Goal: Information Seeking & Learning: Learn about a topic

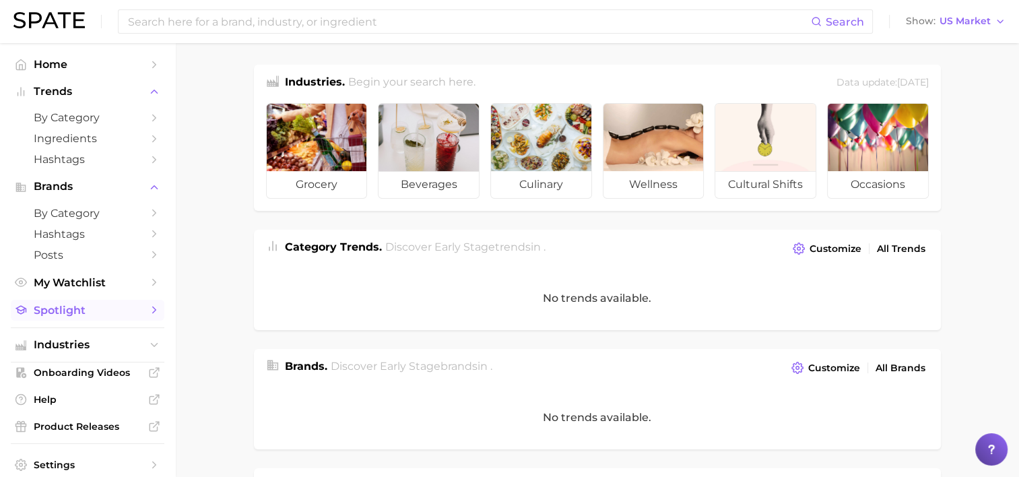
click at [60, 305] on span "Spotlight" at bounding box center [88, 310] width 108 height 13
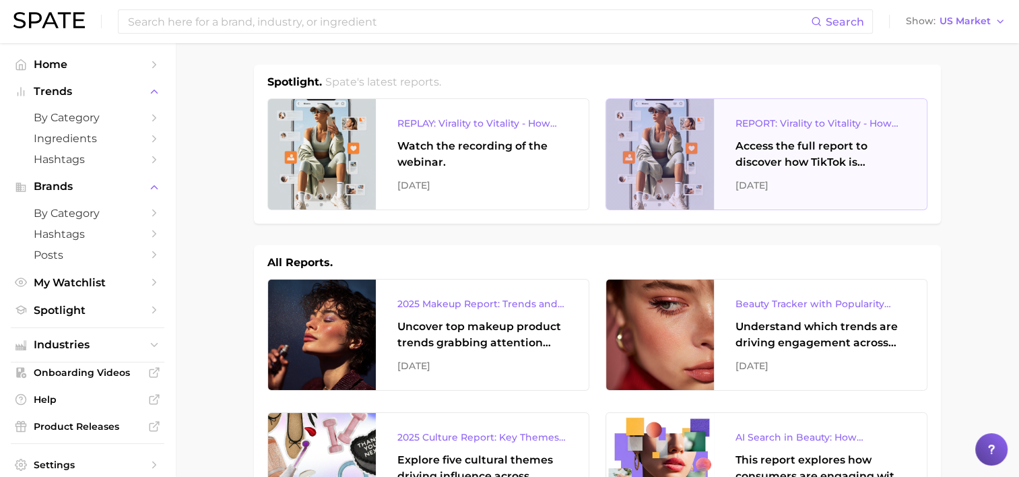
click at [790, 151] on div "Access the full report to discover how TikTok is reshaping the wellness landsca…" at bounding box center [820, 154] width 170 height 32
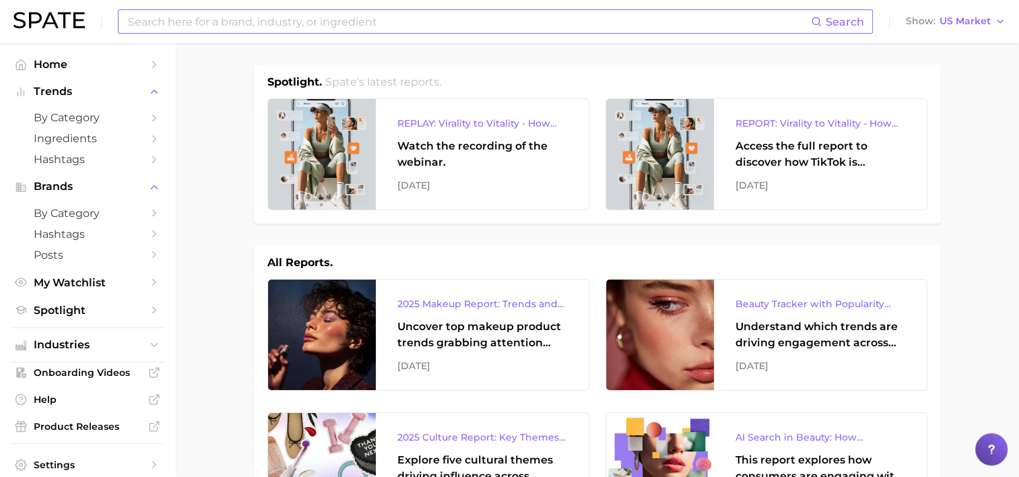
click at [223, 22] on input at bounding box center [469, 21] width 684 height 23
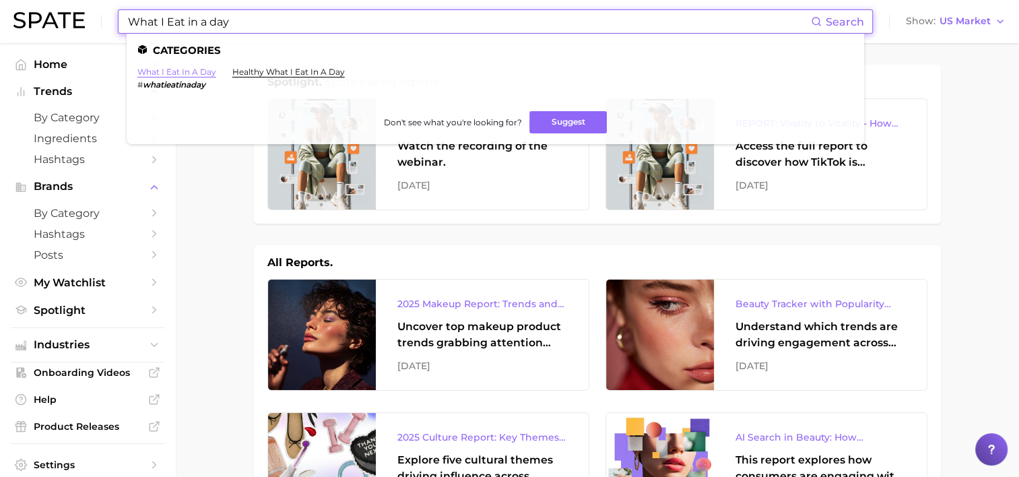
type input "What I Eat in a day"
click at [186, 71] on link "what i eat in a day" at bounding box center [176, 72] width 79 height 10
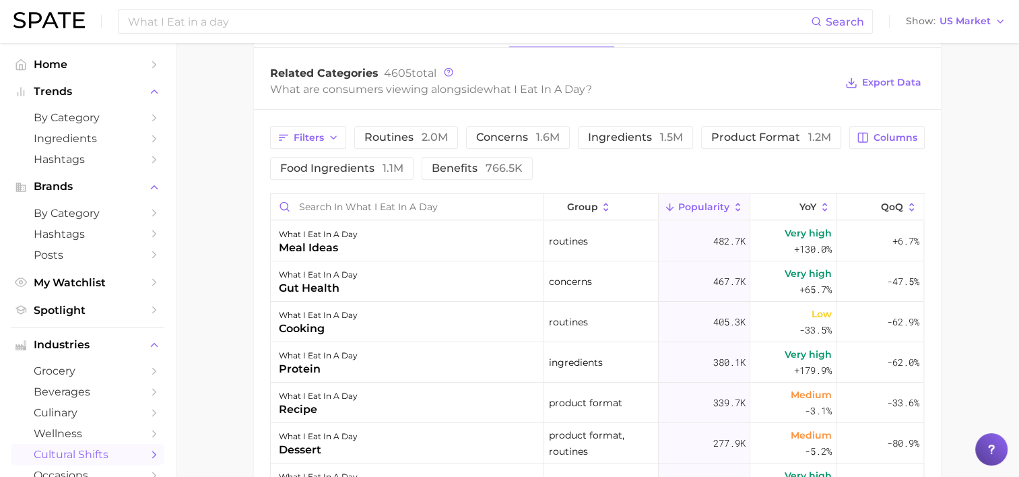
scroll to position [673, 0]
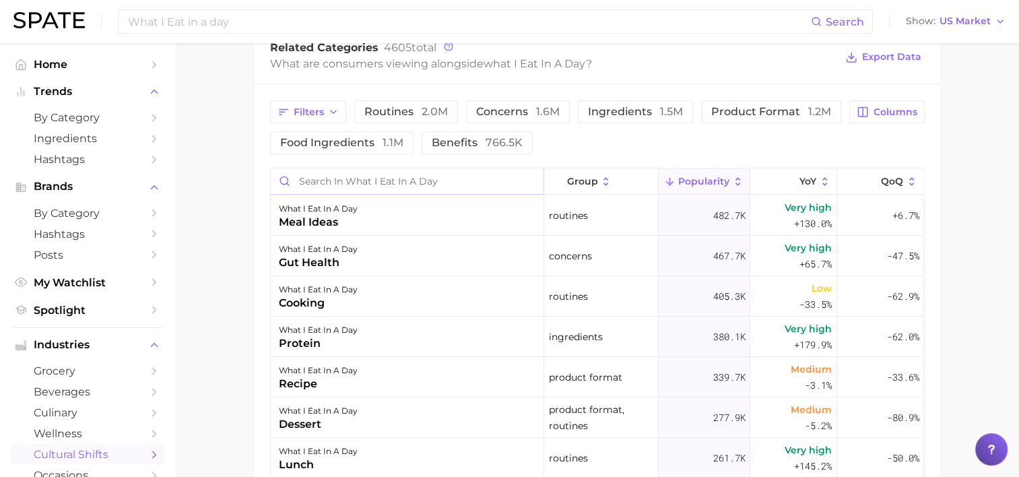
click at [321, 183] on input "Search in what i eat in a day" at bounding box center [407, 181] width 273 height 26
type input "S"
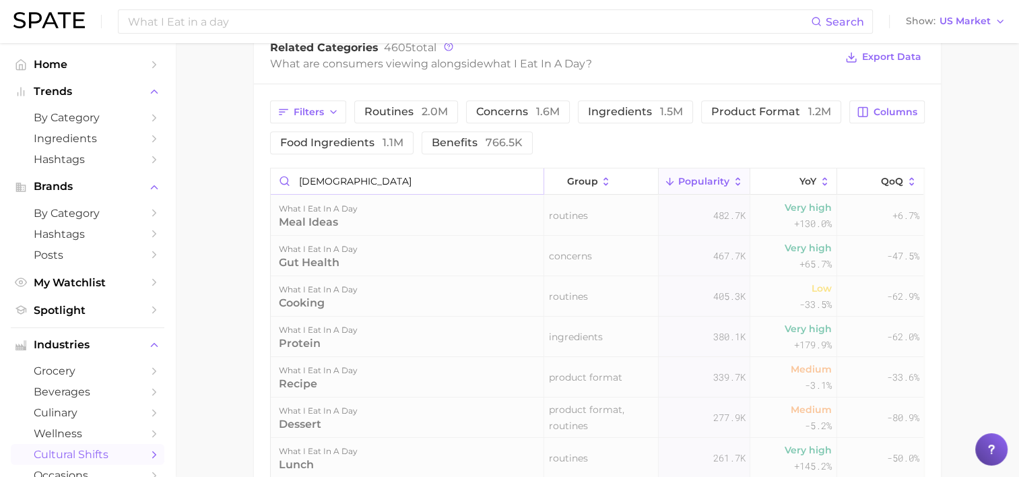
scroll to position [649, 0]
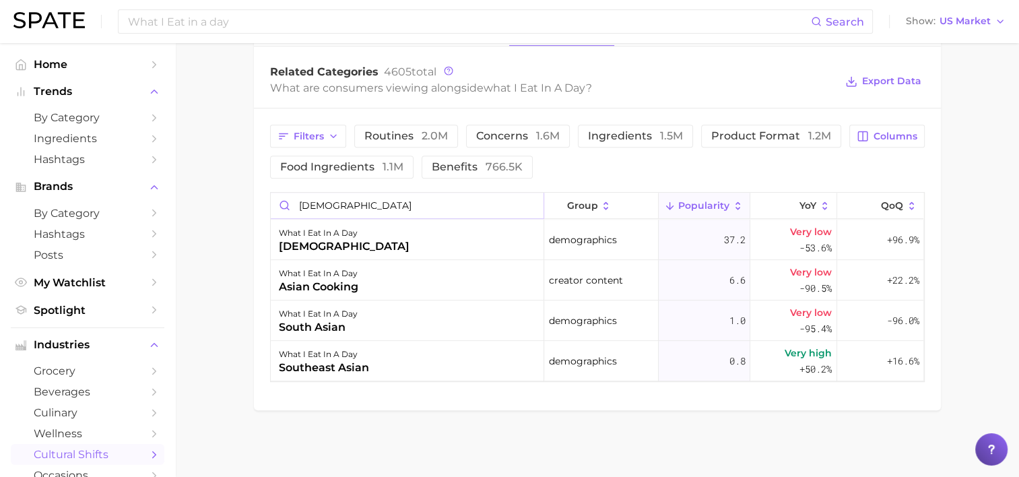
type input "Asian"
click at [676, 170] on div "Filters routines 2.0m concerns 1.6m ingredients 1.5m product format 1.2m food i…" at bounding box center [556, 152] width 572 height 54
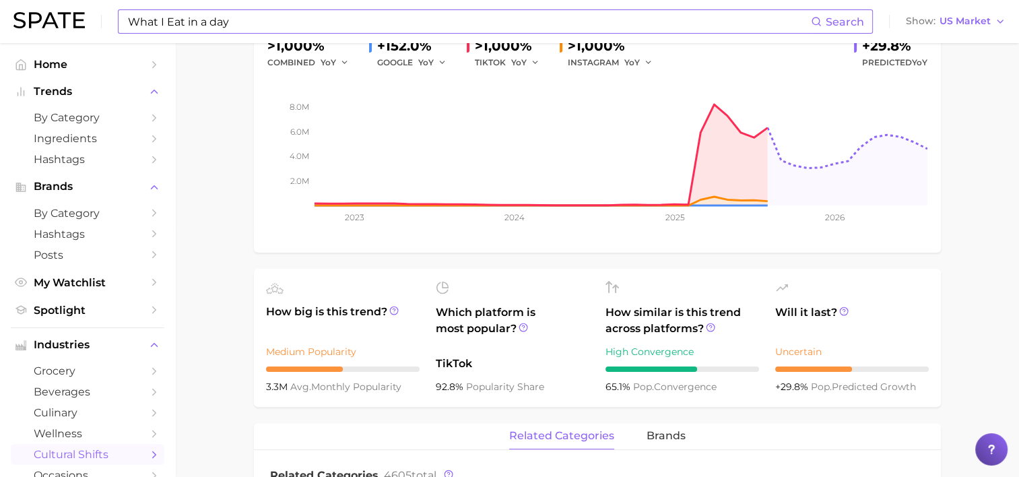
scroll to position [245, 0]
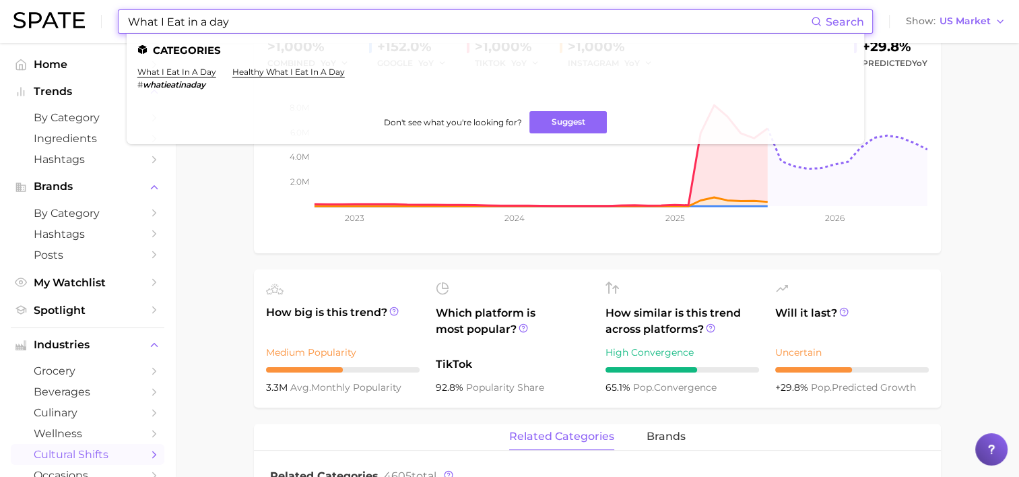
drag, startPoint x: 240, startPoint y: 28, endPoint x: 67, endPoint y: 21, distance: 173.2
click at [67, 21] on div "What I Eat in a day Search Categories what i eat in a day # whatieatinaday heal…" at bounding box center [509, 21] width 992 height 43
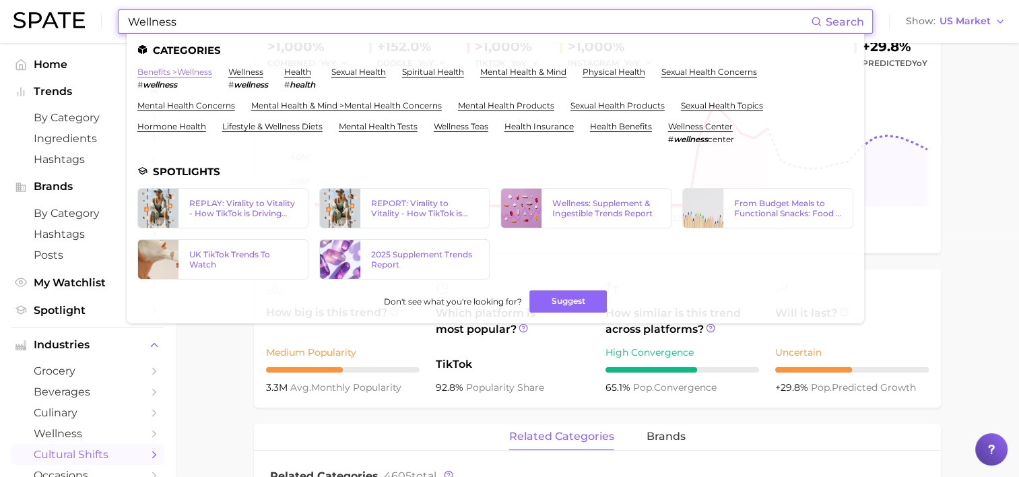
type input "Wellness"
click at [204, 69] on link "benefits > wellness" at bounding box center [174, 72] width 75 height 10
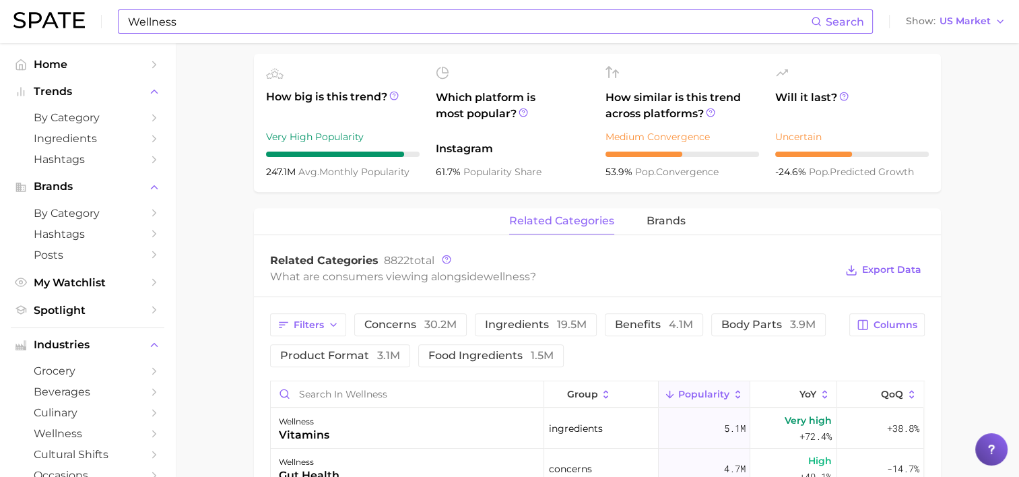
scroll to position [673, 0]
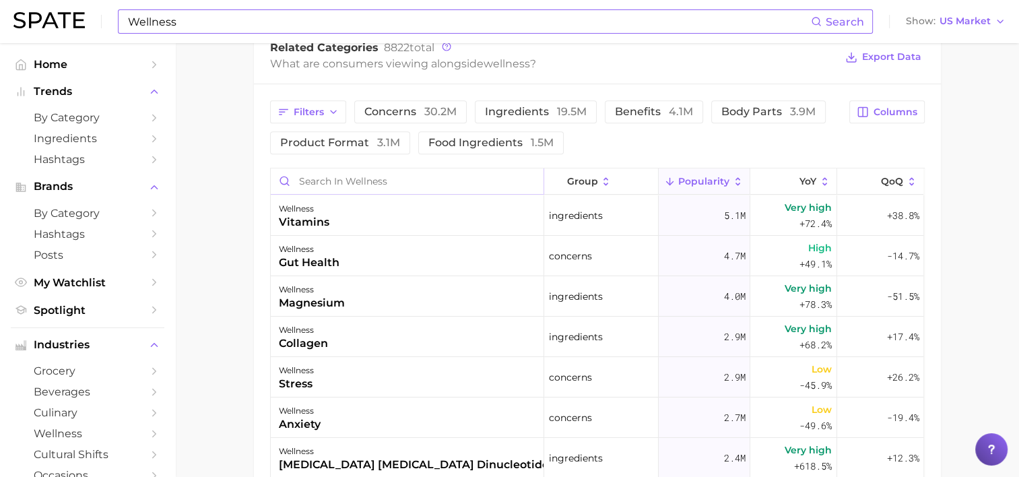
click at [339, 181] on input "Search in wellness" at bounding box center [407, 181] width 273 height 26
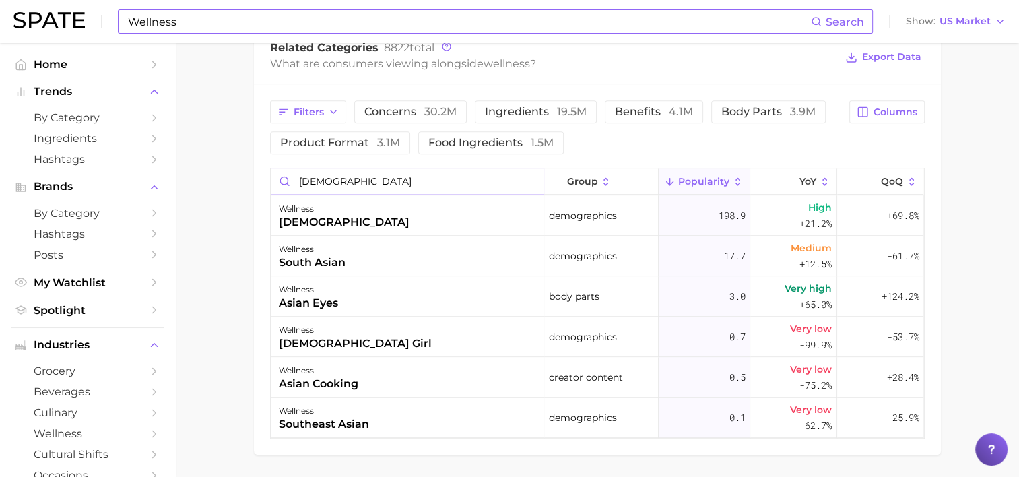
type input "asian"
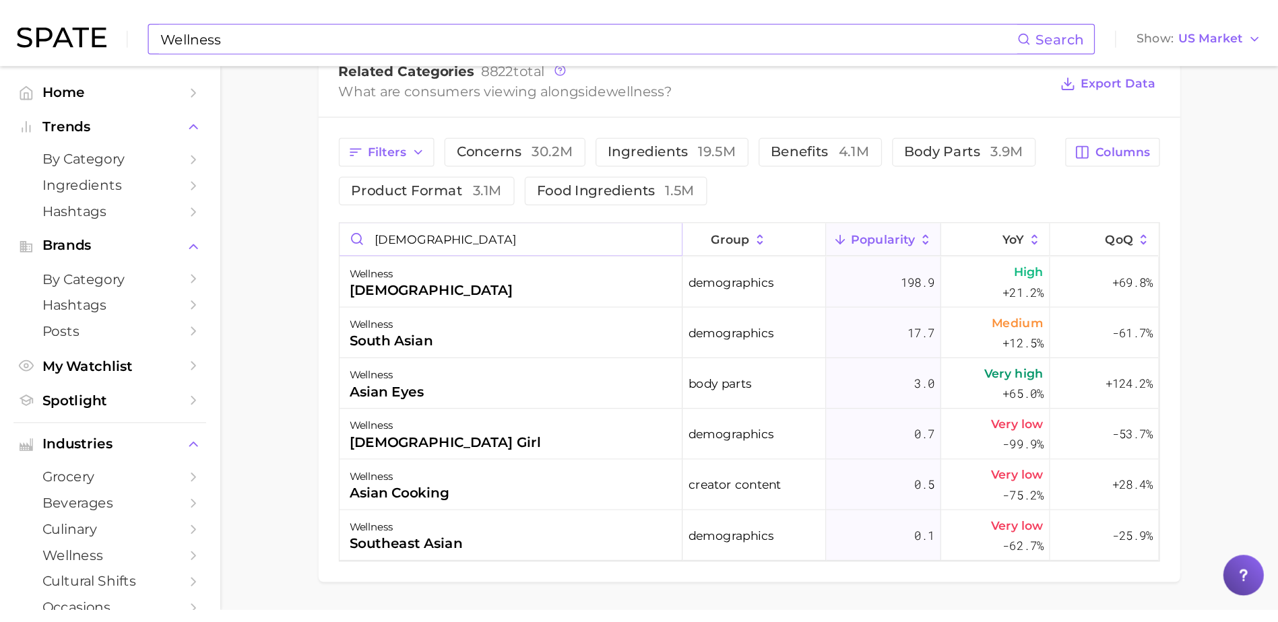
scroll to position [650, 0]
